Goal: Use online tool/utility: Utilize a website feature to perform a specific function

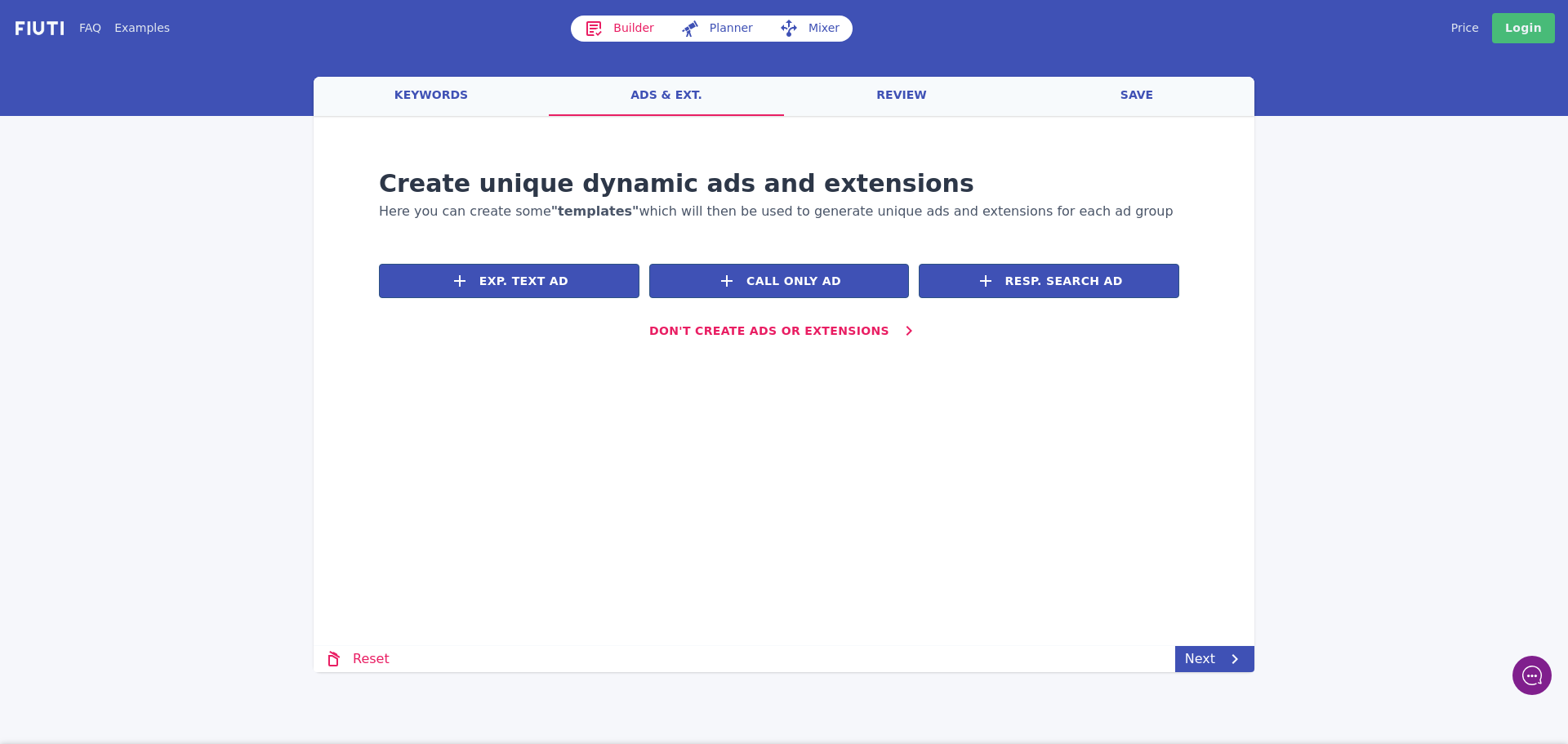
click at [626, 26] on link "Builder" at bounding box center [619, 28] width 96 height 26
click at [821, 27] on link "Mixer" at bounding box center [810, 28] width 87 height 26
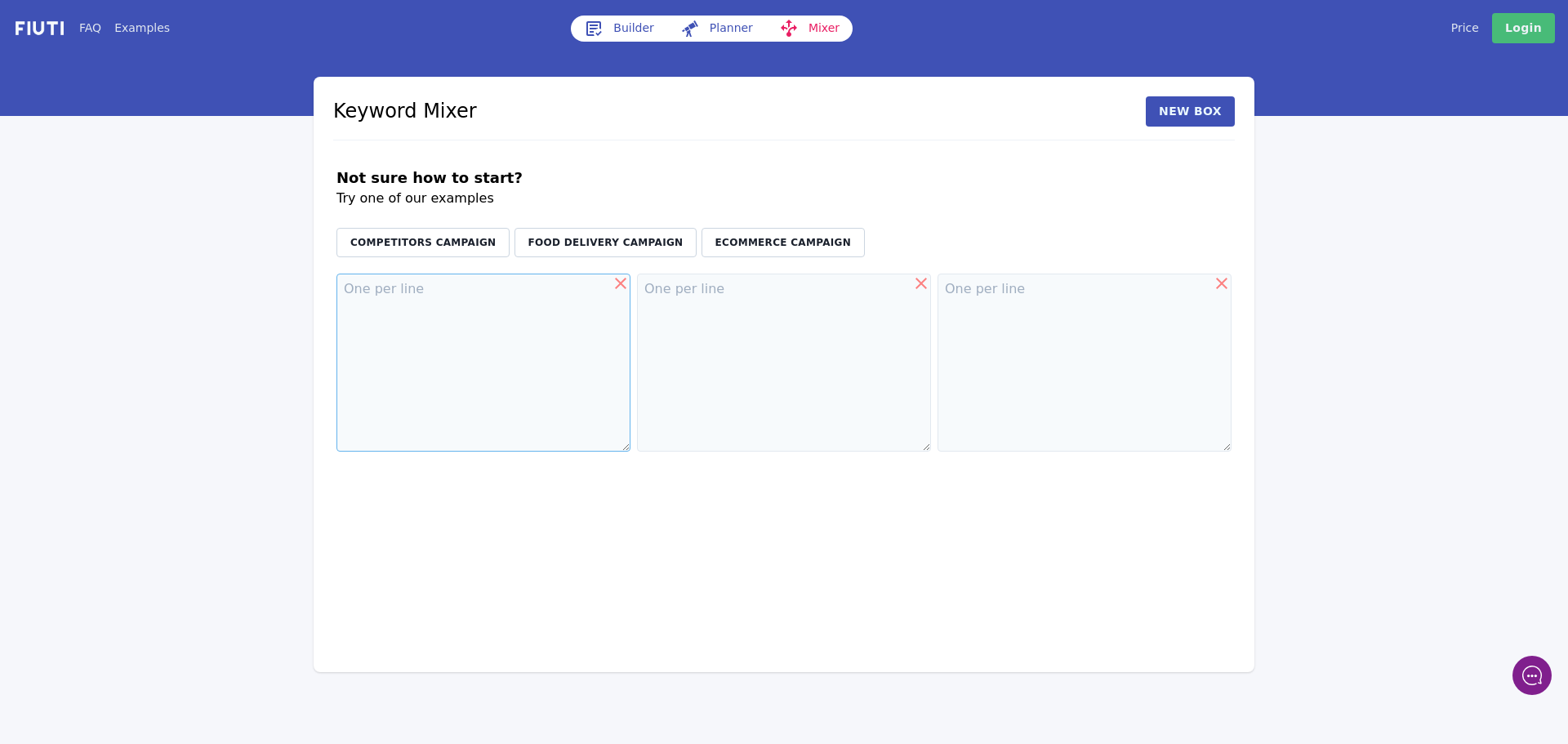
click at [430, 327] on textarea at bounding box center [483, 362] width 294 height 179
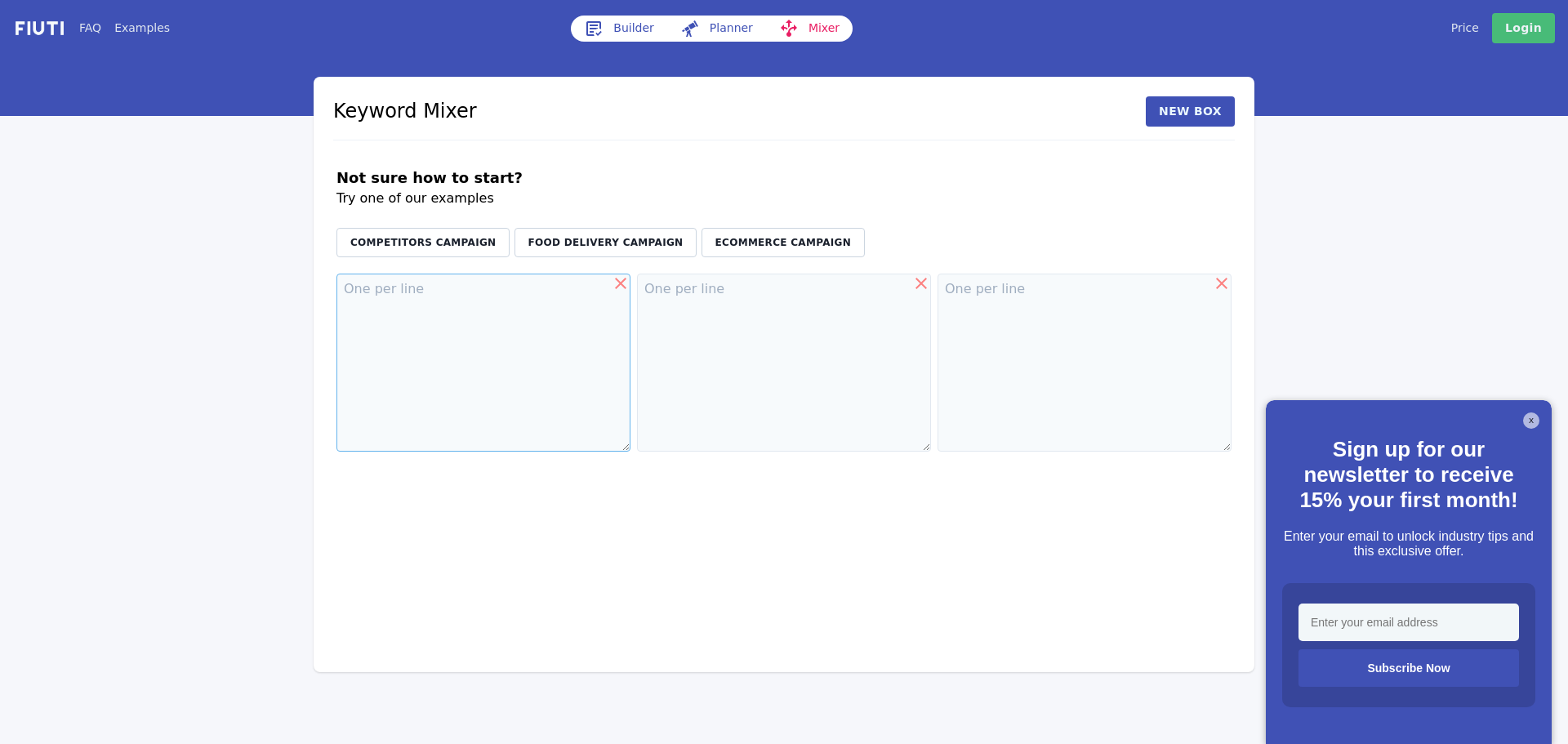
paste textarea "iphone17 pro max ケース iphone17pro max ケース iphone17promax ケース iphone 17 air ケース i…"
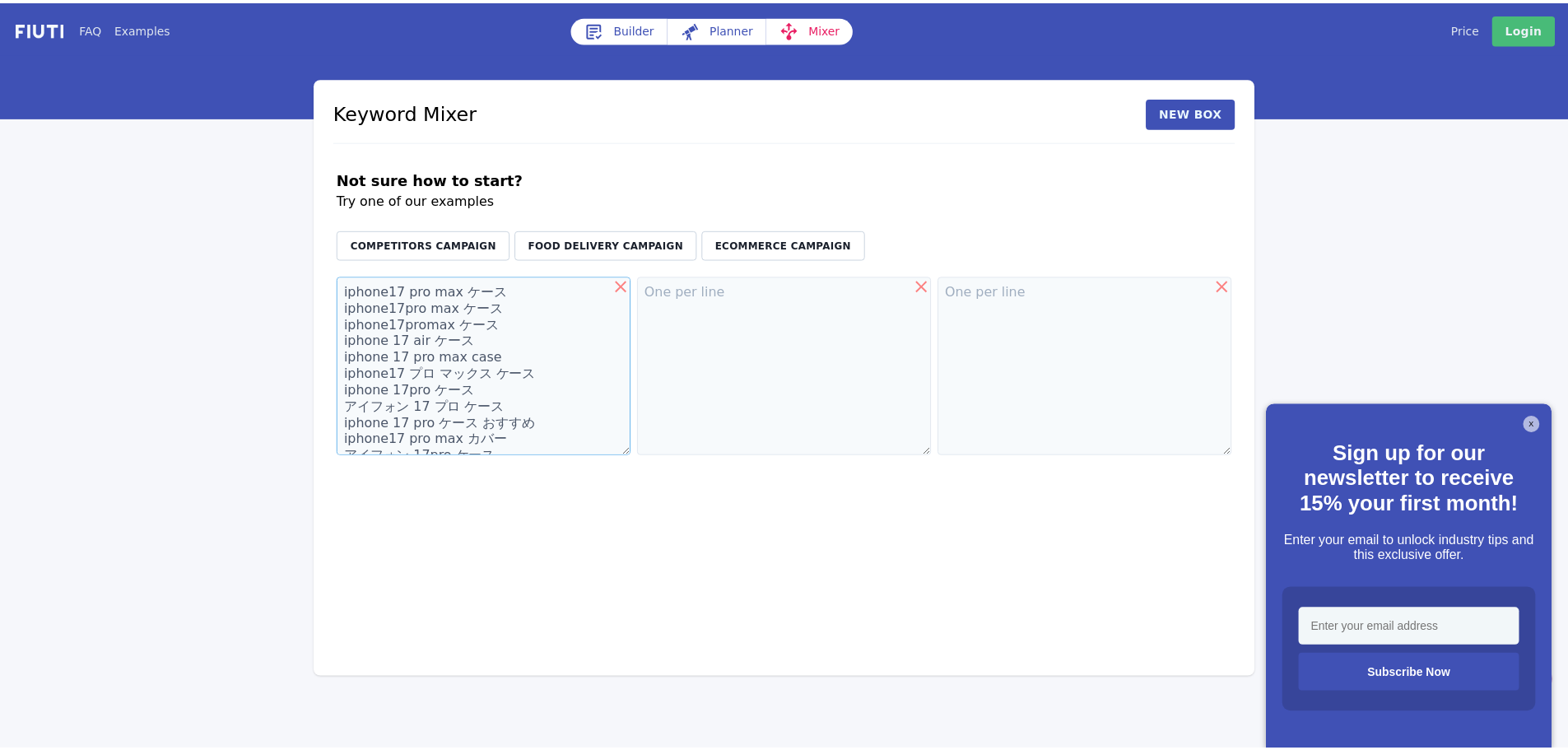
scroll to position [142, 0]
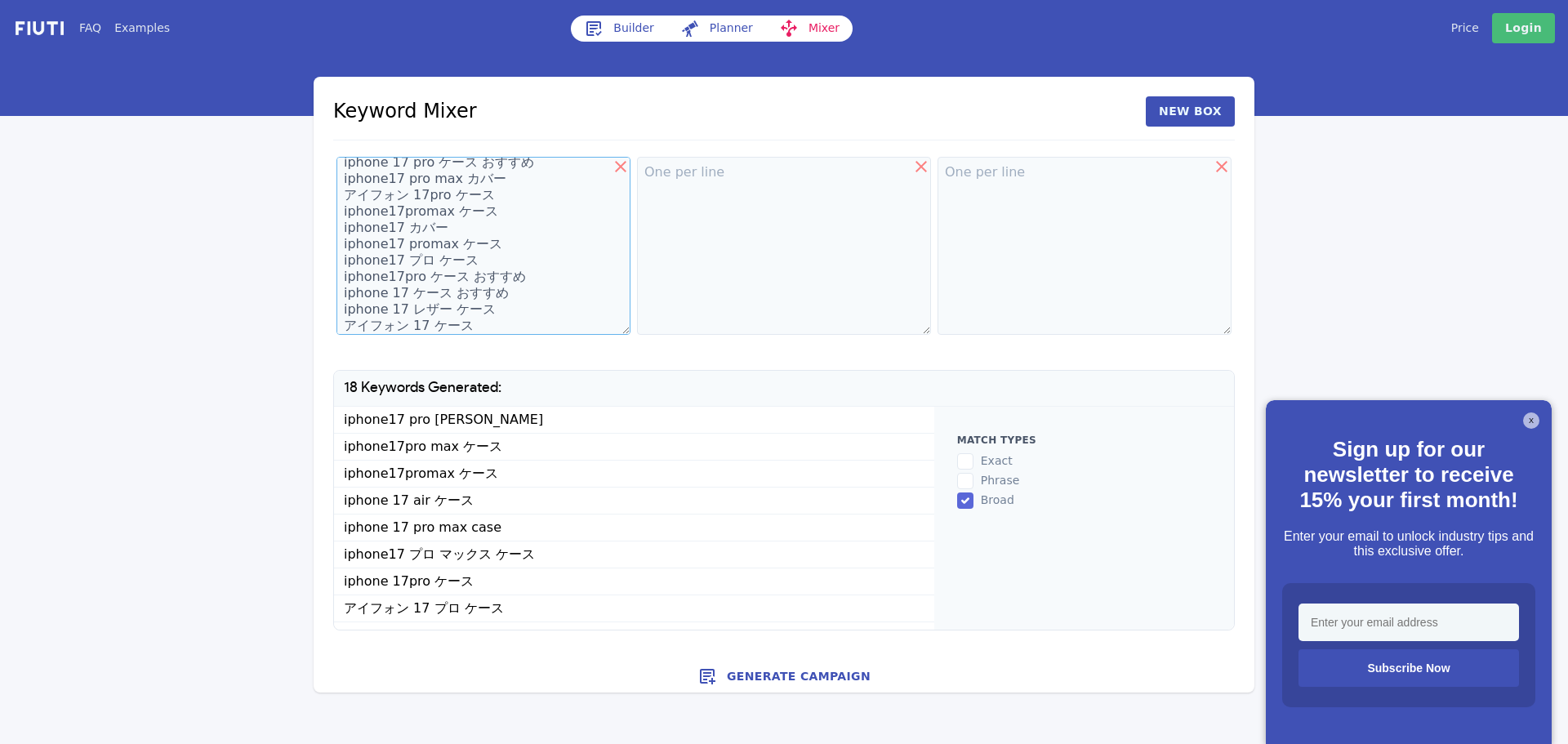
type textarea "iphone17 pro max ケース iphone17pro max ケース iphone17promax ケース iphone 17 air ケース i…"
click at [963, 501] on input "broad" at bounding box center [965, 501] width 16 height 16
checkbox input "false"
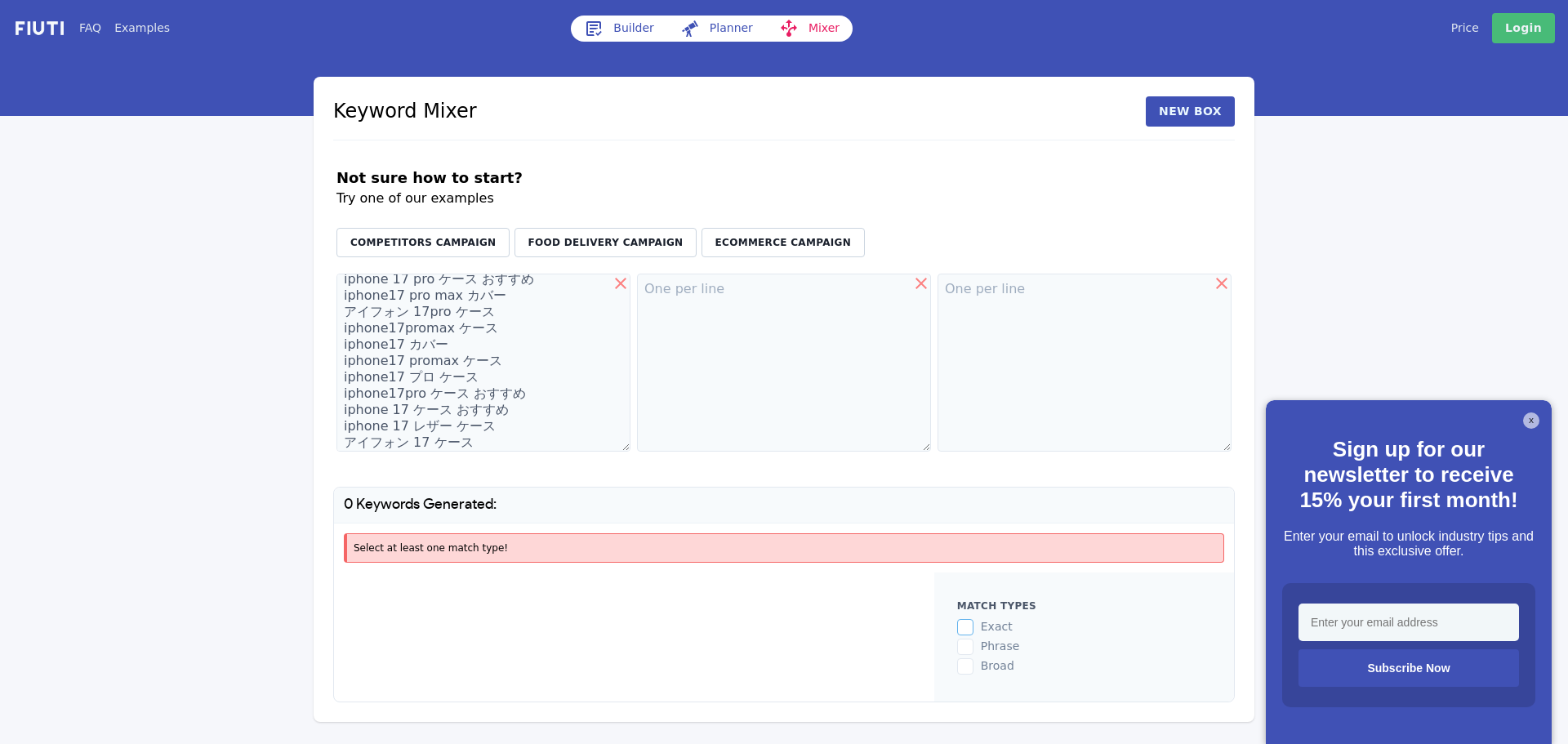
click at [966, 627] on input "exact" at bounding box center [965, 627] width 16 height 16
checkbox input "true"
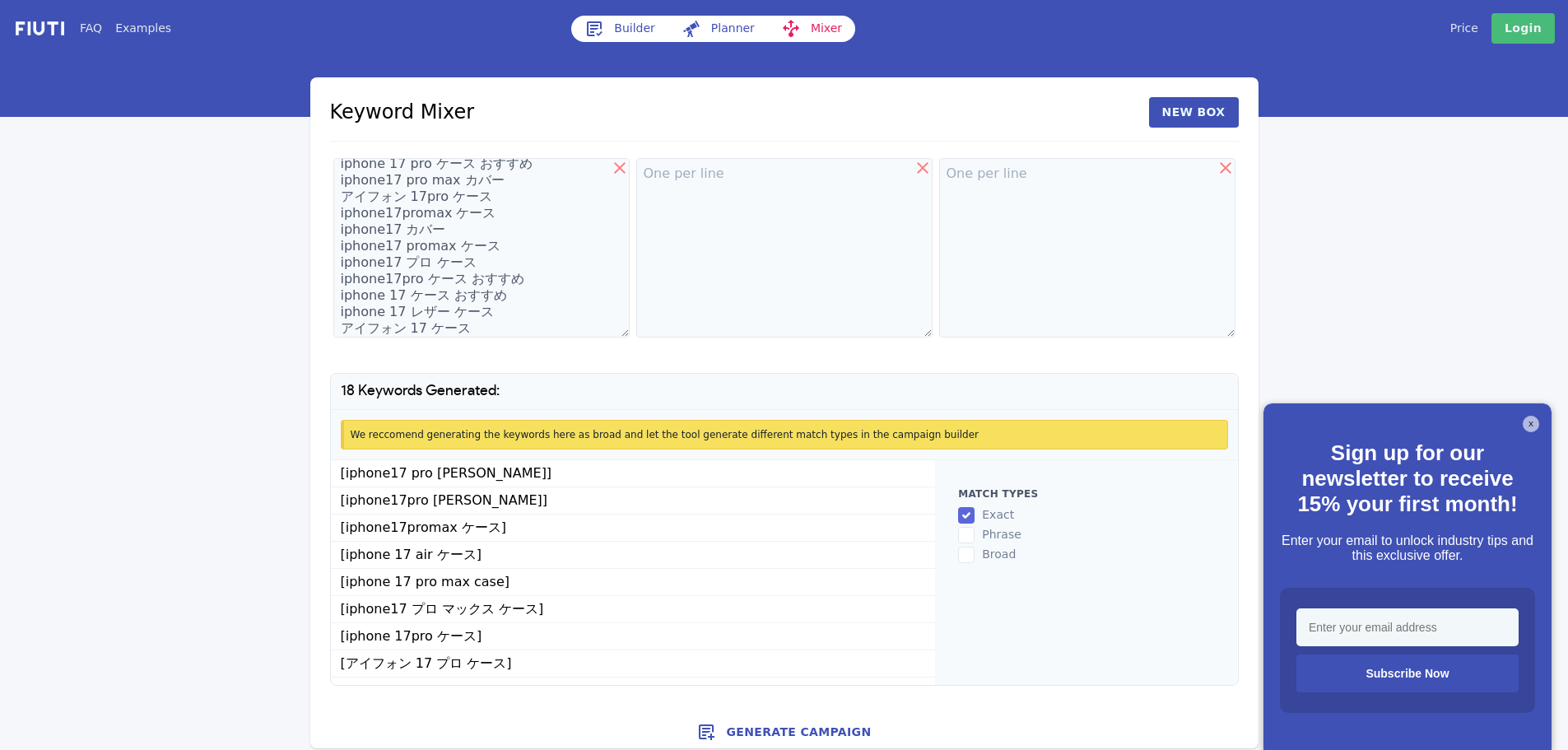
click at [1530, 425] on button "X" at bounding box center [1531, 424] width 16 height 16
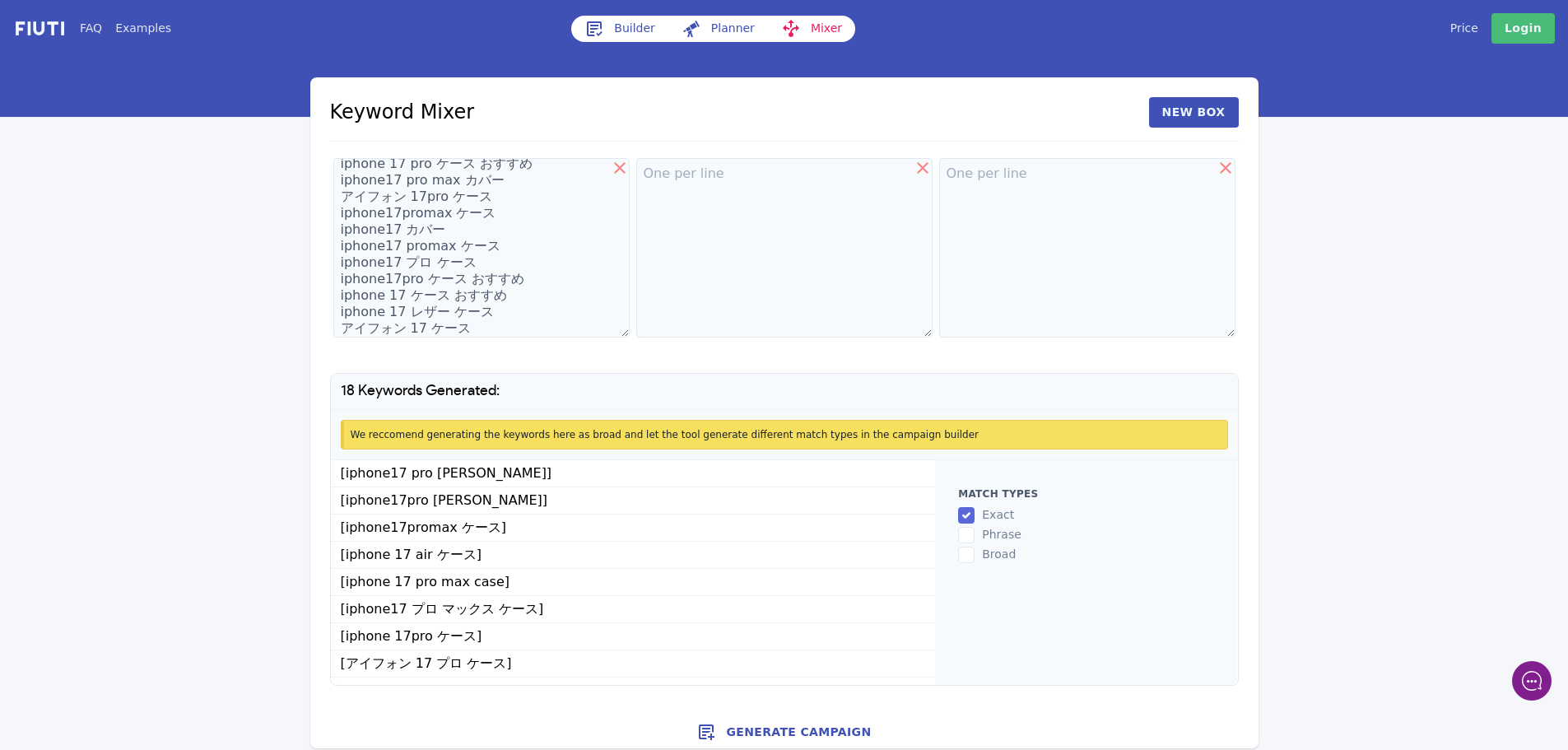
scroll to position [11, 0]
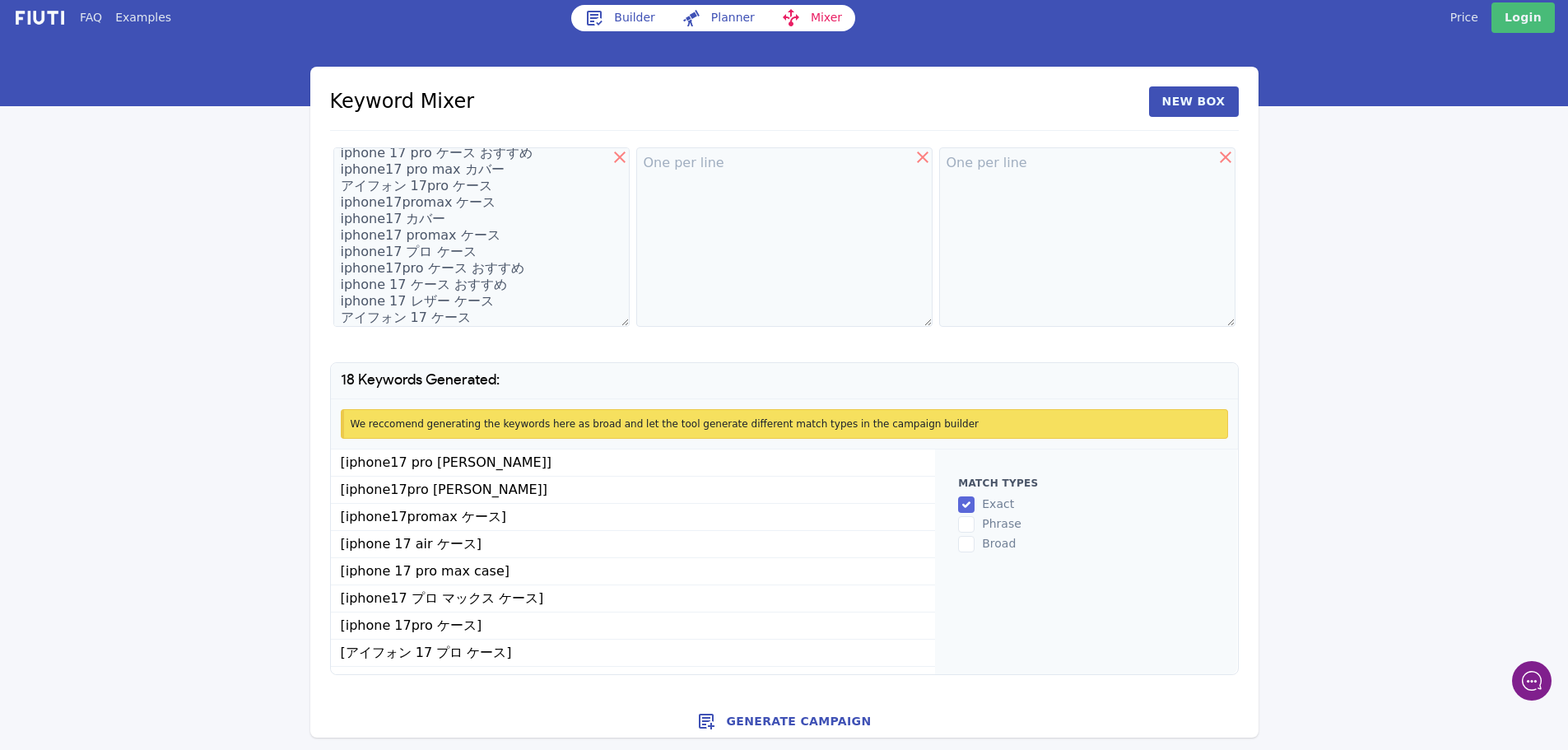
click at [789, 716] on button "Generate Campaign" at bounding box center [784, 722] width 948 height 33
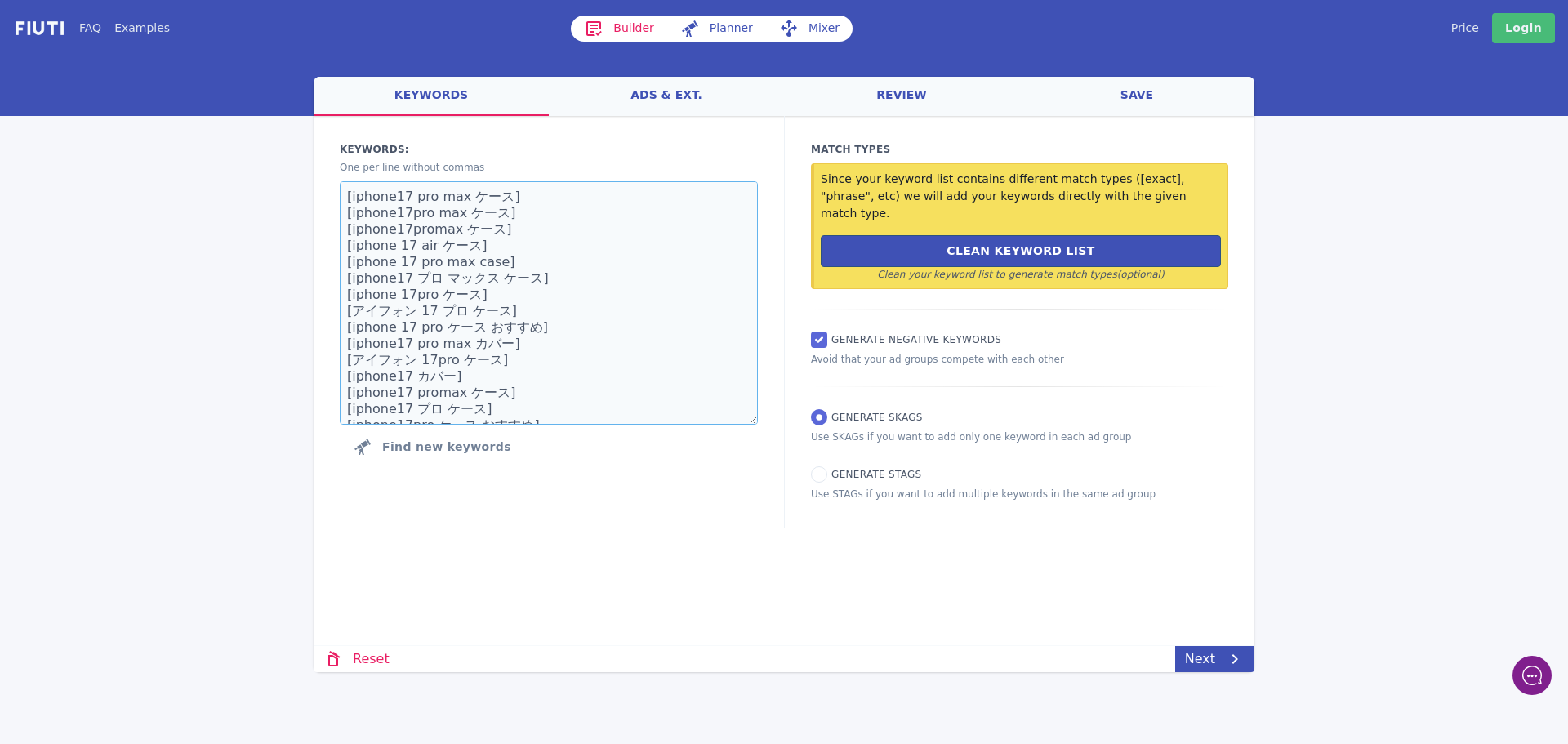
click at [602, 377] on textarea "[iphone17 pro max ケース] [iphone17pro max ケース] [iphone17promax ケース] [iphone 17 ai…" at bounding box center [549, 303] width 418 height 244
